Goal: Transaction & Acquisition: Purchase product/service

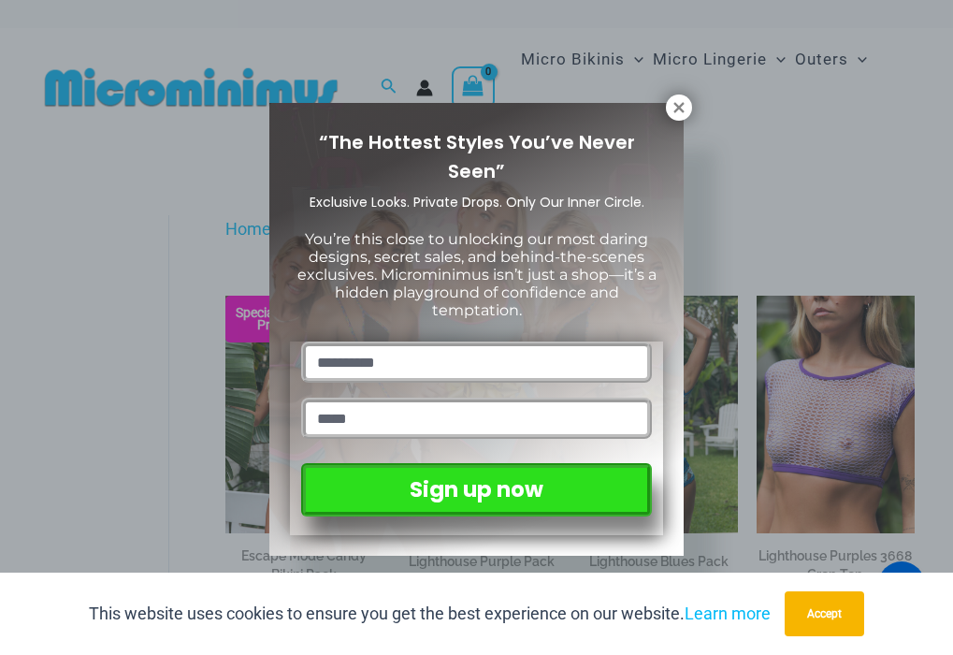
click at [681, 105] on icon at bounding box center [678, 107] width 10 height 10
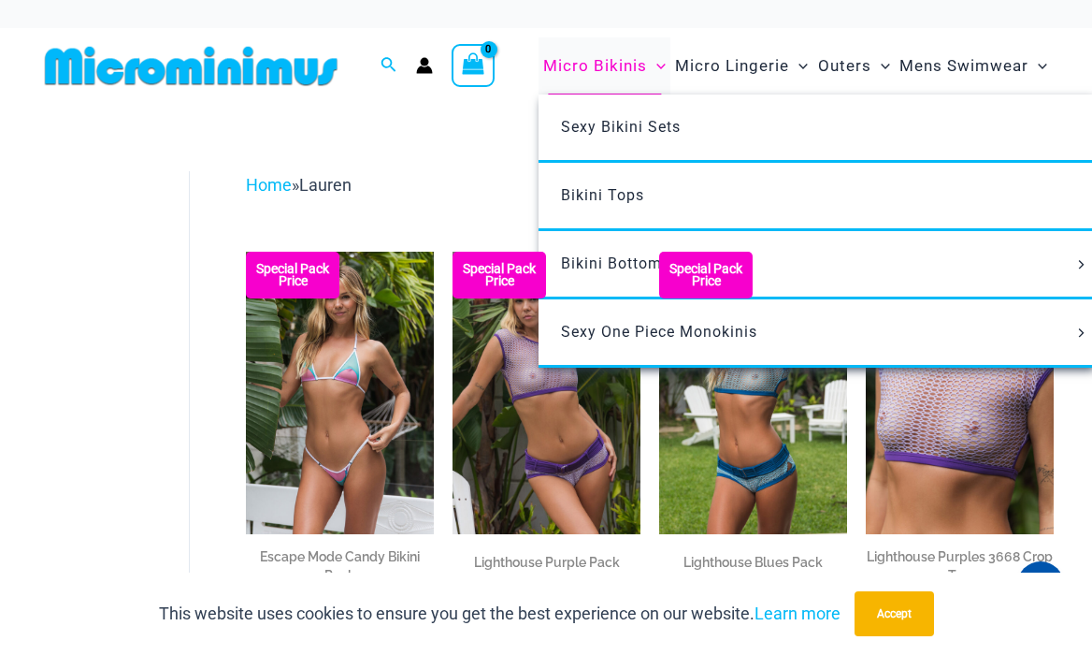
click at [634, 65] on span "Micro Bikinis" at bounding box center [595, 66] width 104 height 48
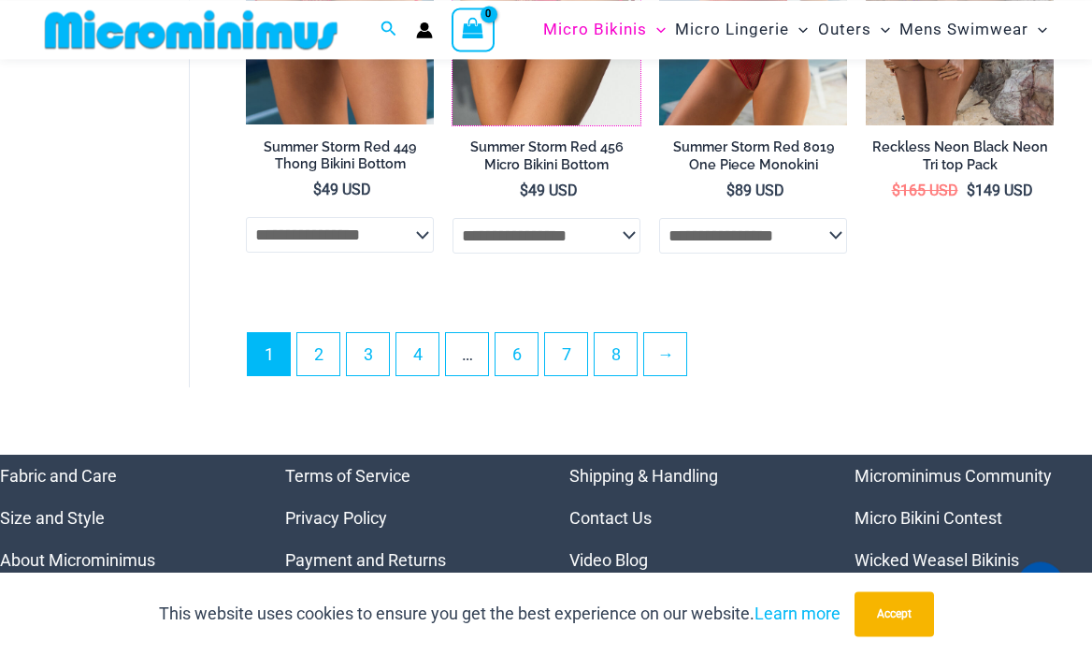
scroll to position [4276, 0]
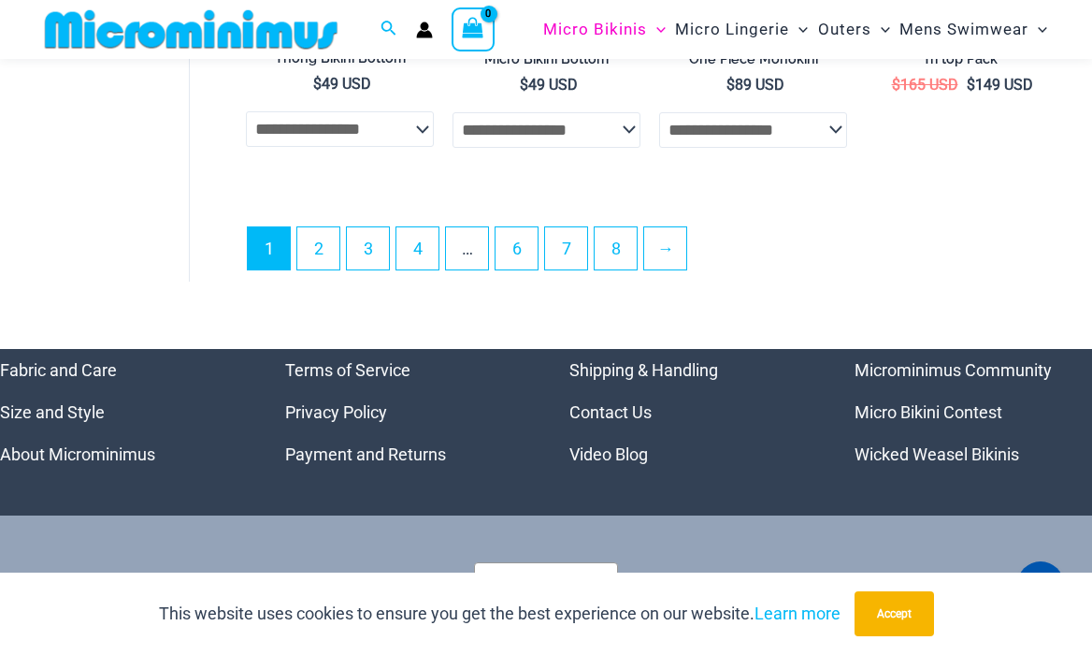
click at [819, 271] on ul "1 2 3 4 … 6 7 8 →" at bounding box center [650, 253] width 806 height 54
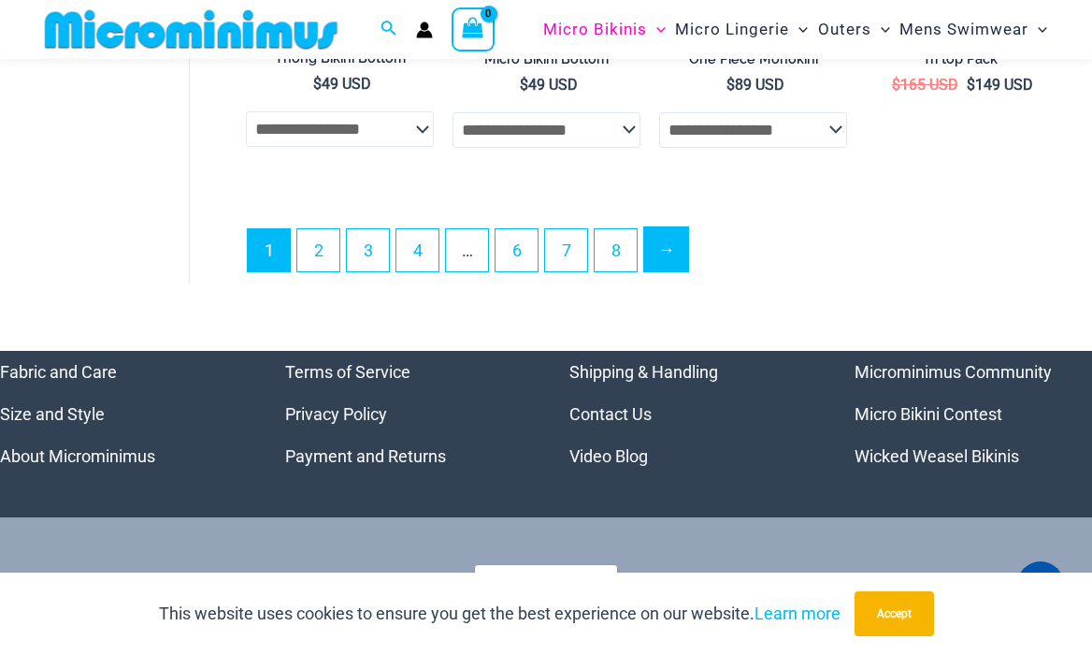
click at [671, 263] on link "→" at bounding box center [666, 249] width 44 height 44
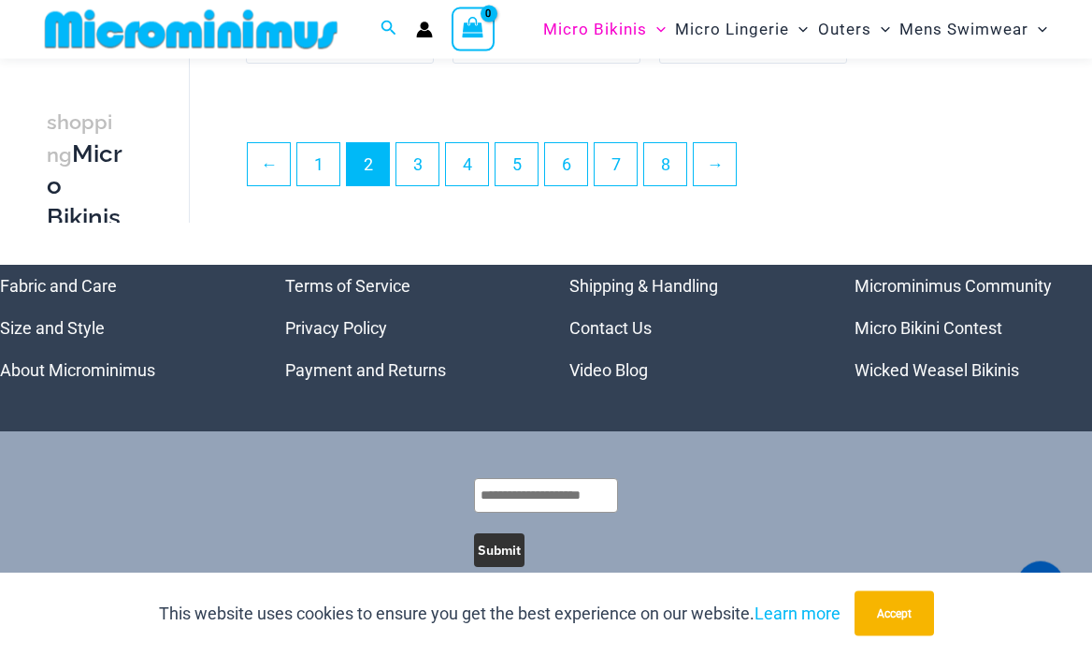
scroll to position [3932, 0]
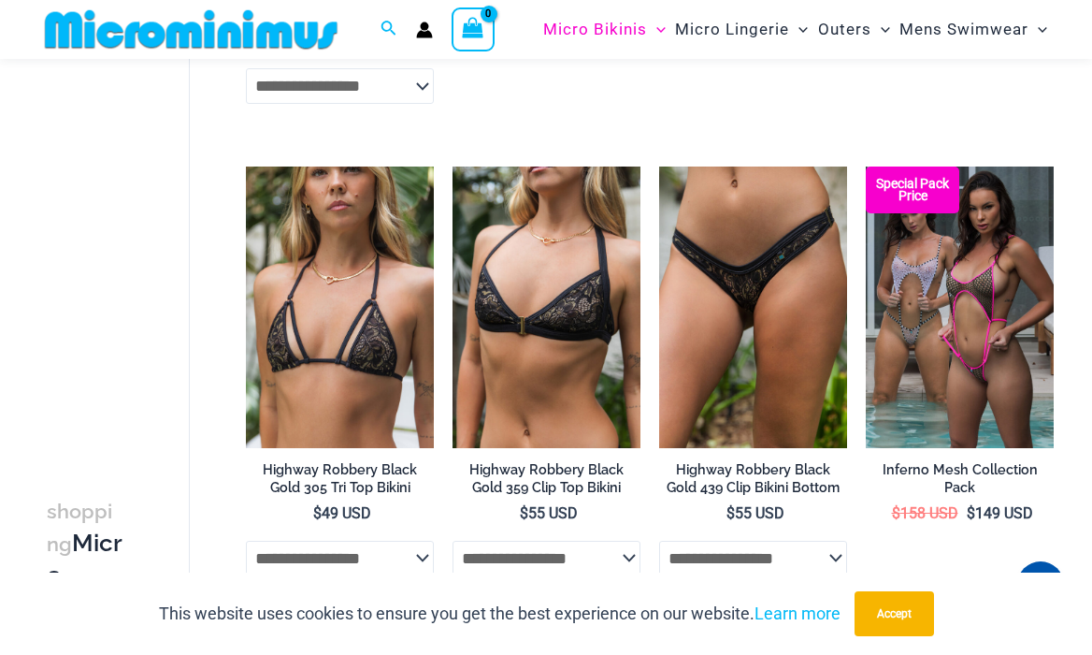
scroll to position [3845, 0]
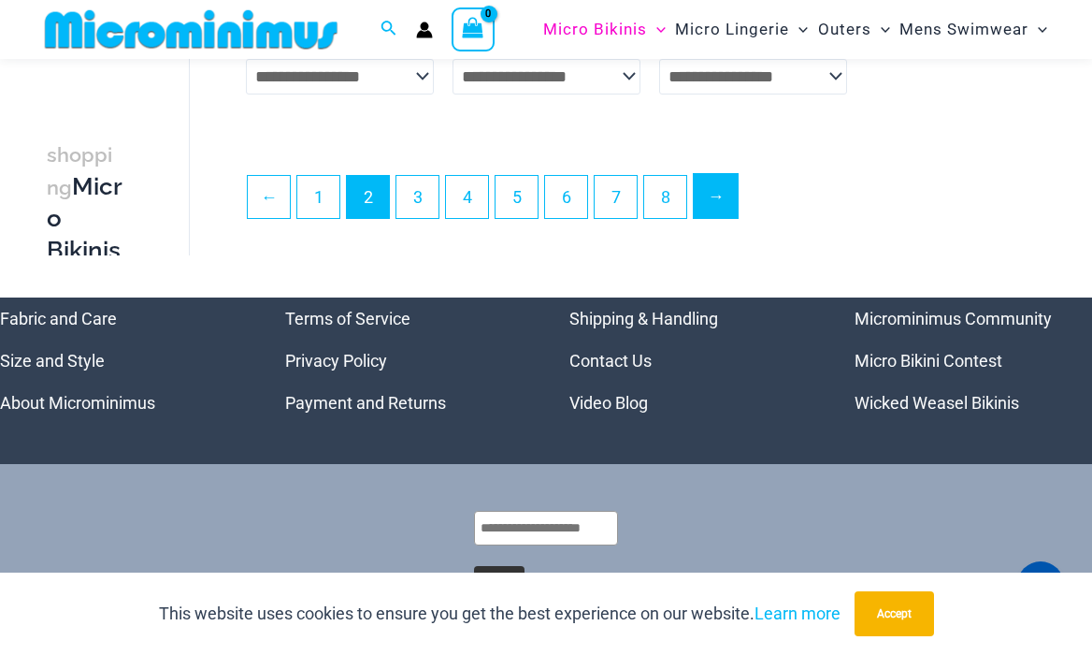
click at [726, 216] on link "→" at bounding box center [716, 196] width 44 height 44
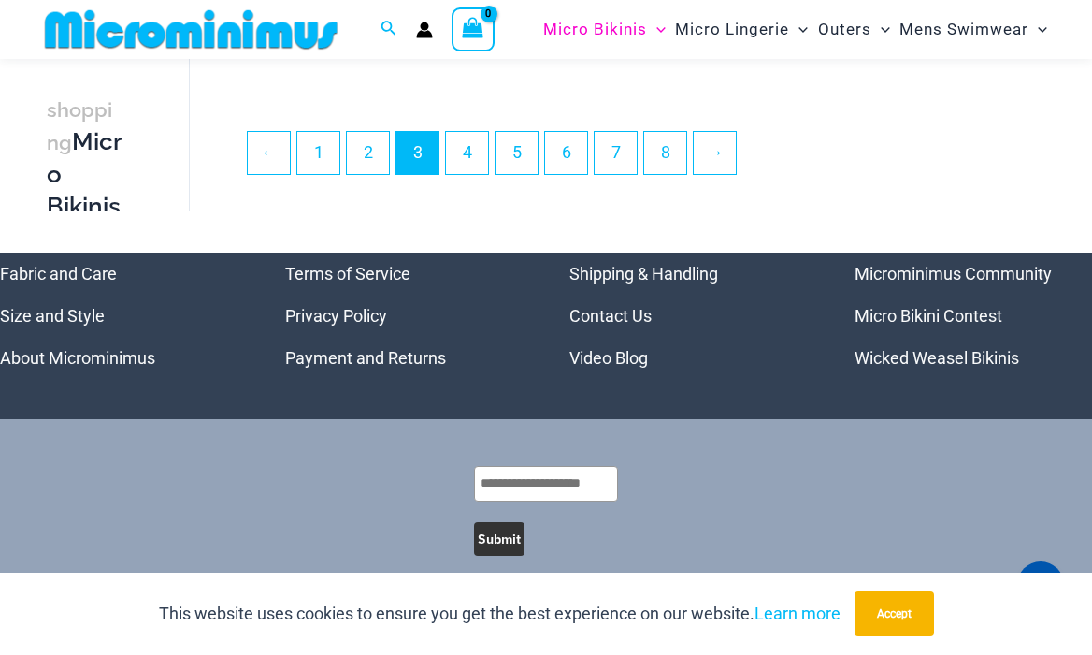
scroll to position [3915, 0]
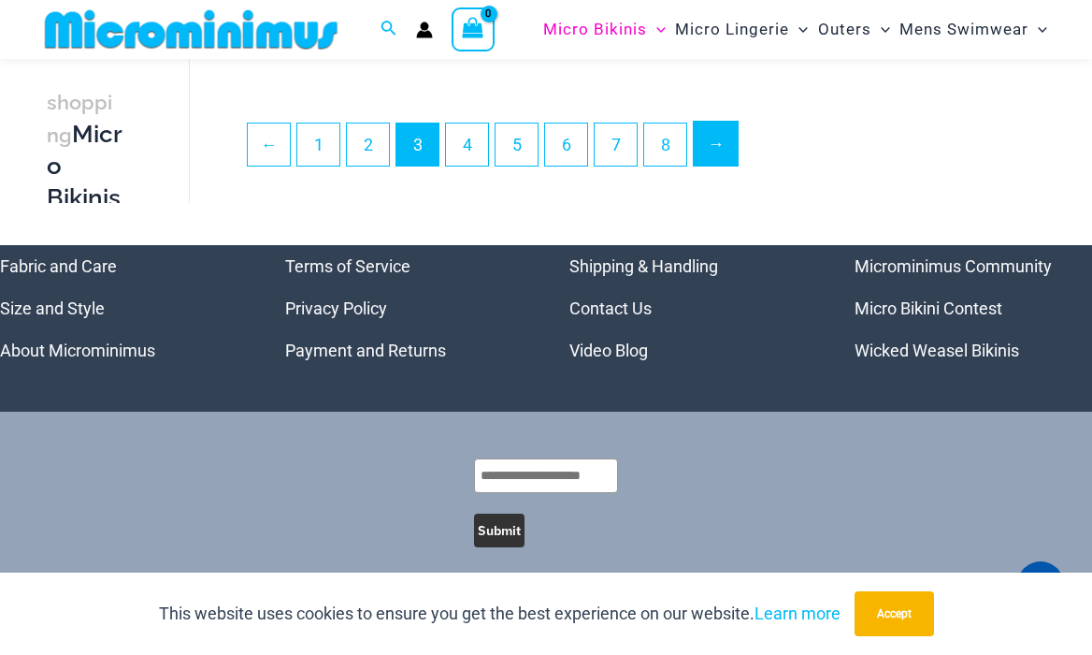
click at [719, 132] on link "→" at bounding box center [716, 144] width 44 height 44
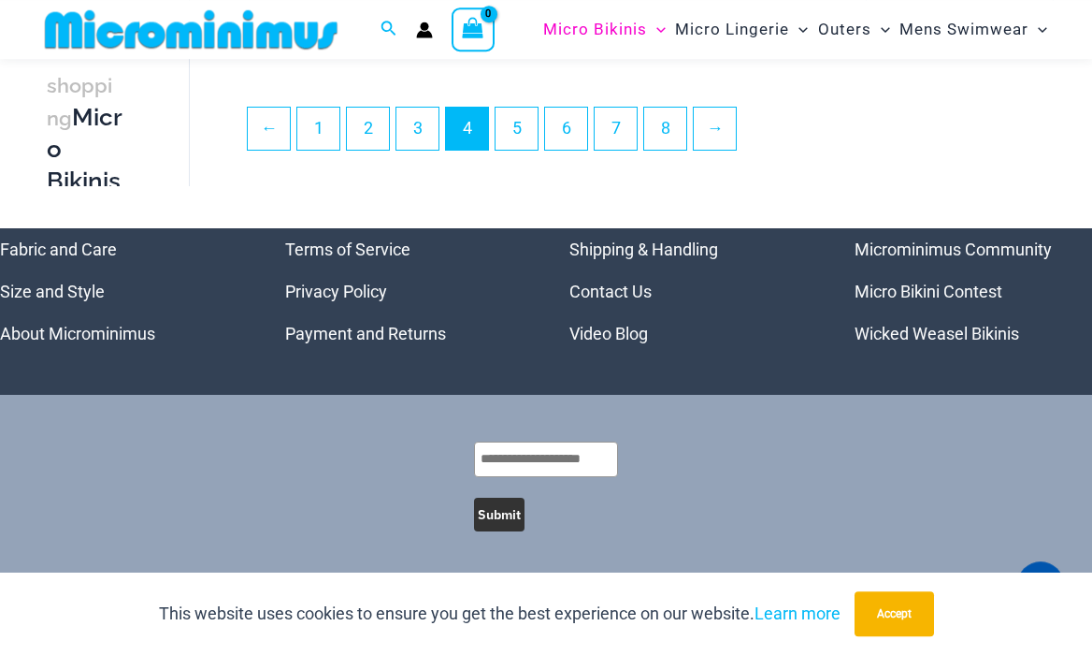
scroll to position [3867, 0]
click at [721, 129] on link "→" at bounding box center [716, 128] width 44 height 44
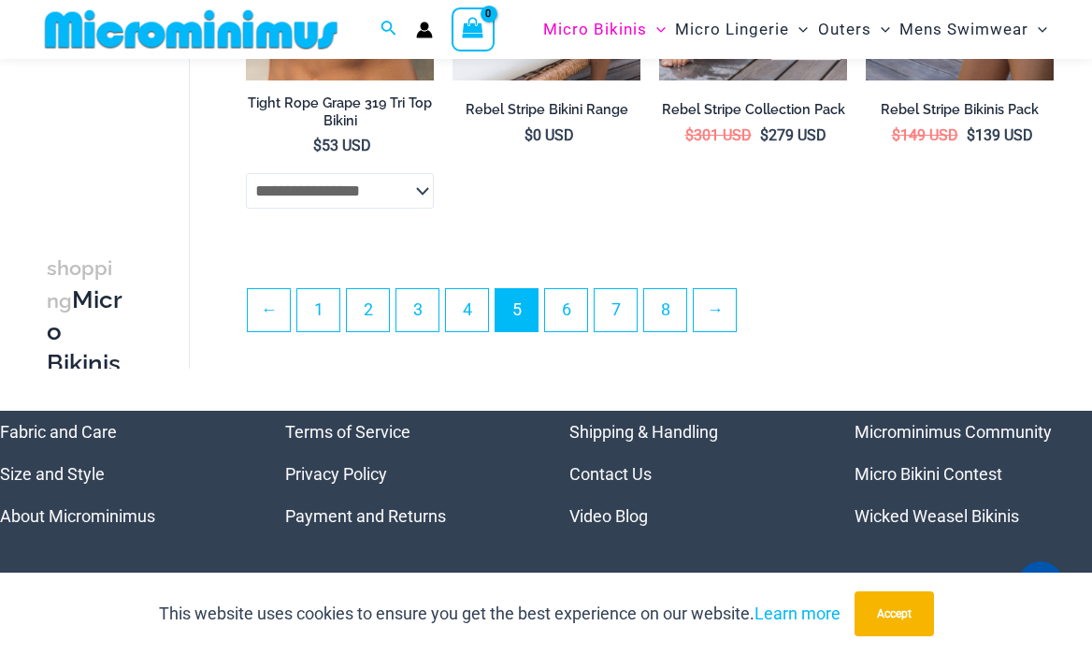
scroll to position [3920, 0]
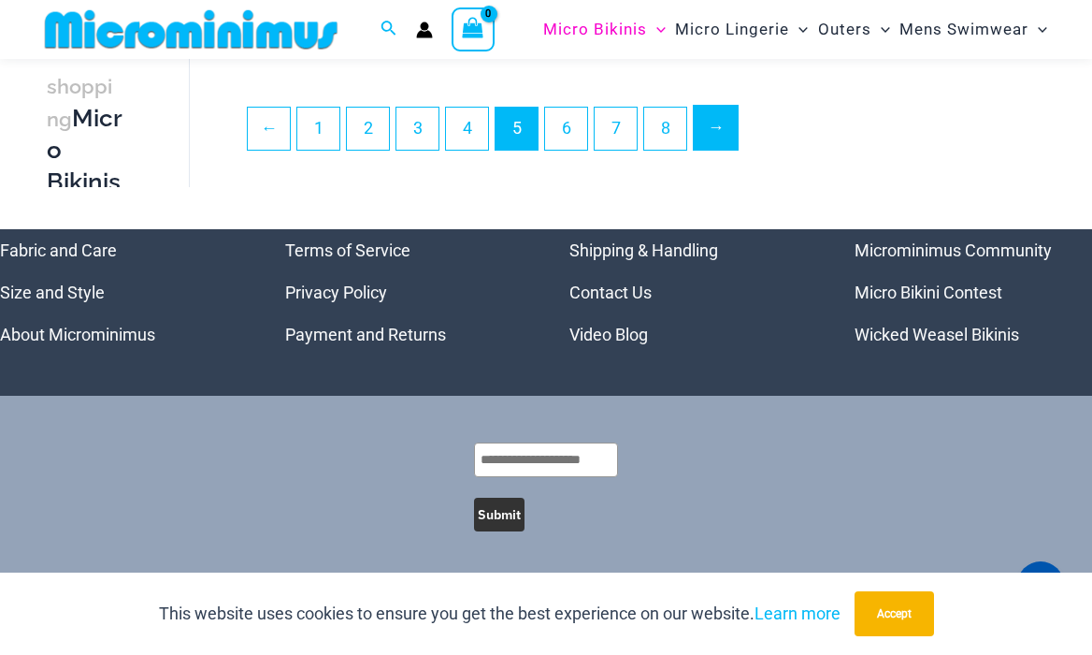
click at [728, 133] on link "→" at bounding box center [716, 128] width 44 height 44
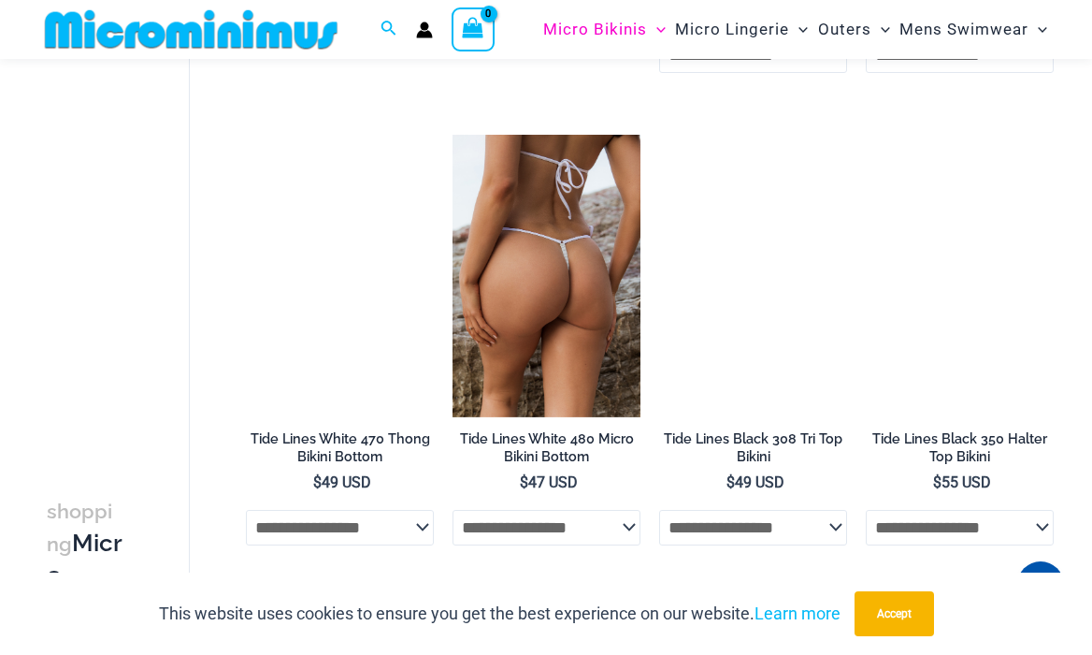
scroll to position [1941, 0]
